Goal: Ask a question

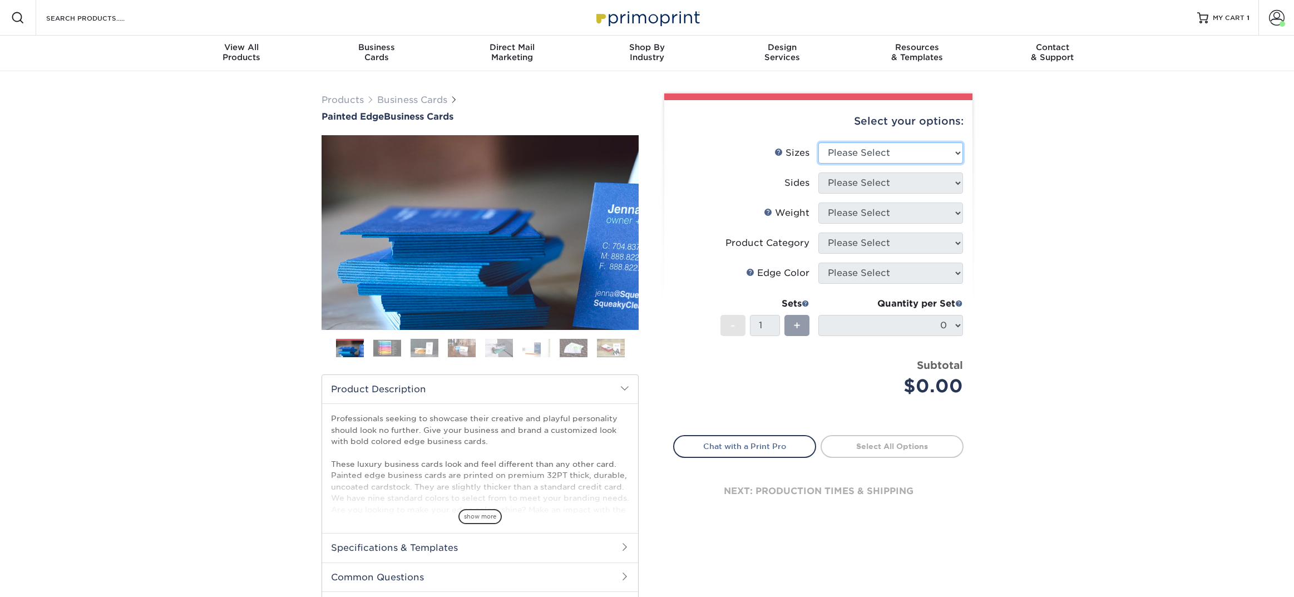
click at [921, 148] on select "Please Select 2" x 3.5" - Standard 2.125" x 3.375" - European 2.5" x 2.5" - Squ…" at bounding box center [891, 152] width 145 height 21
select select "2.00x3.50"
click at [819, 142] on select "Please Select 2" x 3.5" - Standard 2.125" x 3.375" - European 2.5" x 2.5" - Squ…" at bounding box center [891, 152] width 145 height 21
click at [904, 181] on select "Please Select Print Both Sides Print Front Only" at bounding box center [891, 183] width 145 height 21
select select "13abbda7-1d64-4f25-8bb2-c179b224825d"
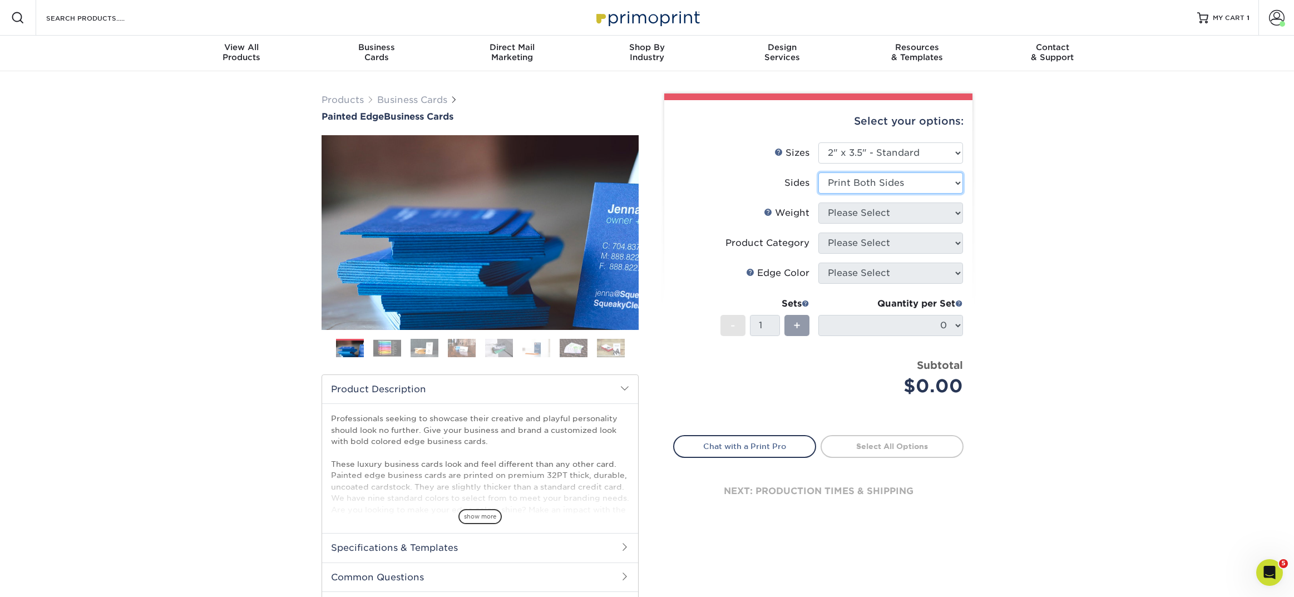
click at [819, 173] on select "Please Select Print Both Sides Print Front Only" at bounding box center [891, 183] width 145 height 21
click at [892, 216] on form "Sizes Help Sizes Please Select 2" x 3.5" - Standard 2.125" x 3.375" - European …" at bounding box center [818, 282] width 290 height 280
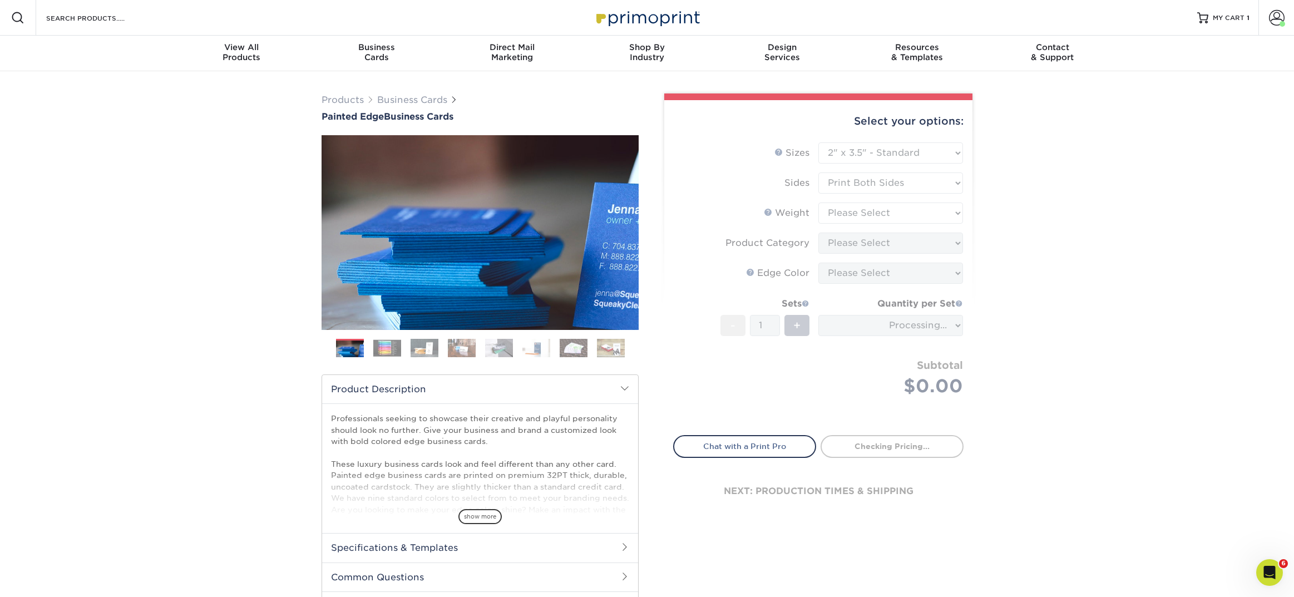
click at [884, 210] on form "Sizes Help Sizes Please Select 2" x 3.5" - Standard 2.125" x 3.375" - European …" at bounding box center [818, 282] width 290 height 280
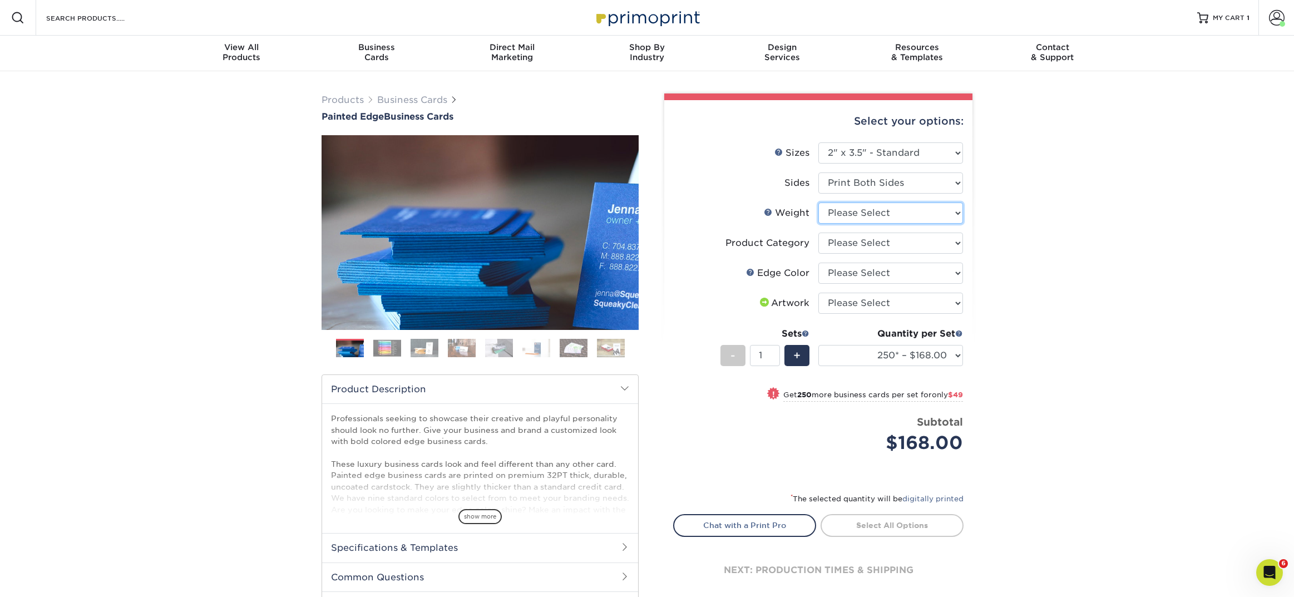
click at [880, 214] on select "Please Select 32PTUC" at bounding box center [891, 213] width 145 height 21
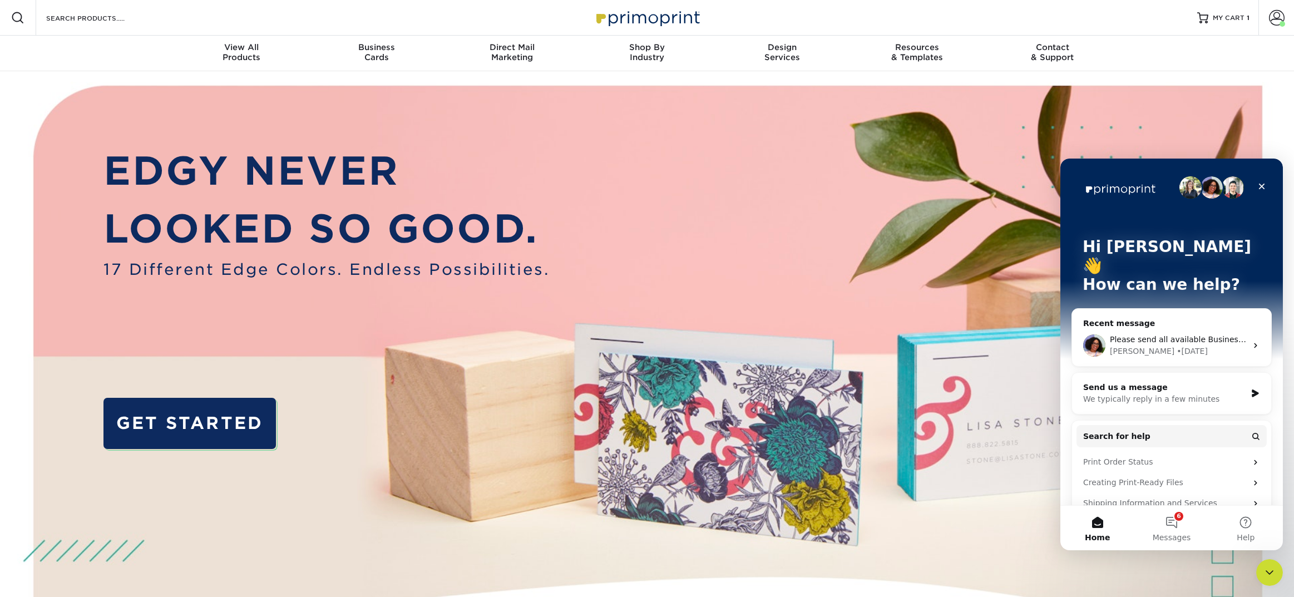
click at [1132, 382] on div "Send us a message" at bounding box center [1164, 388] width 163 height 12
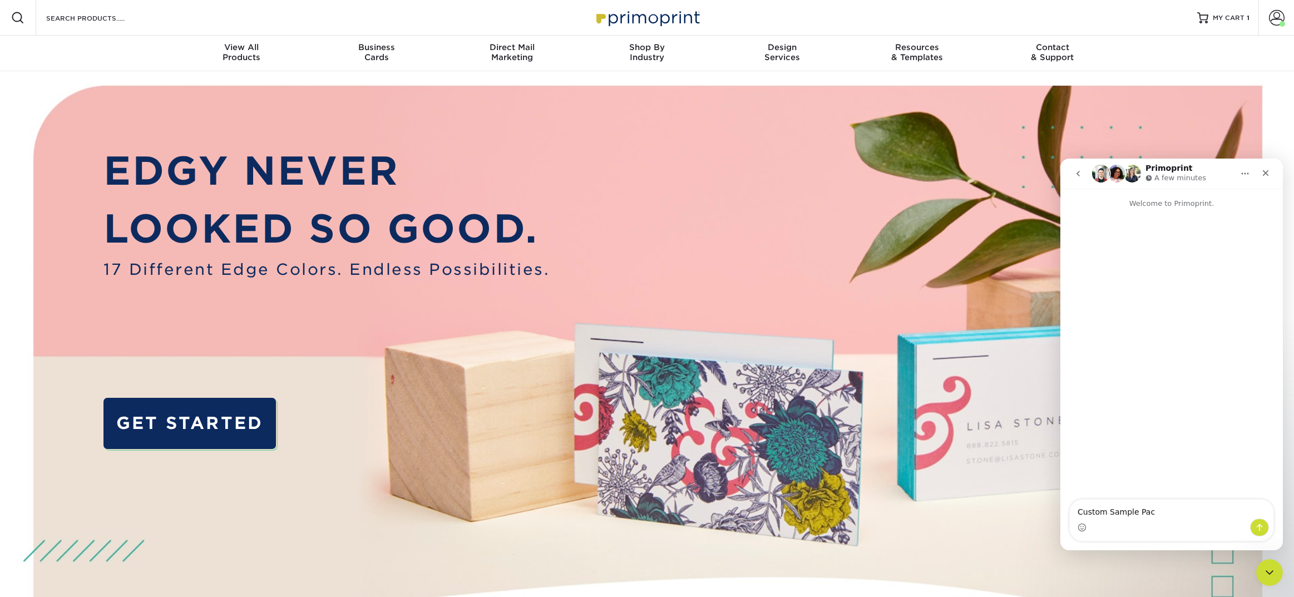
type textarea "Custom Sample Pack"
